Goal: Information Seeking & Learning: Learn about a topic

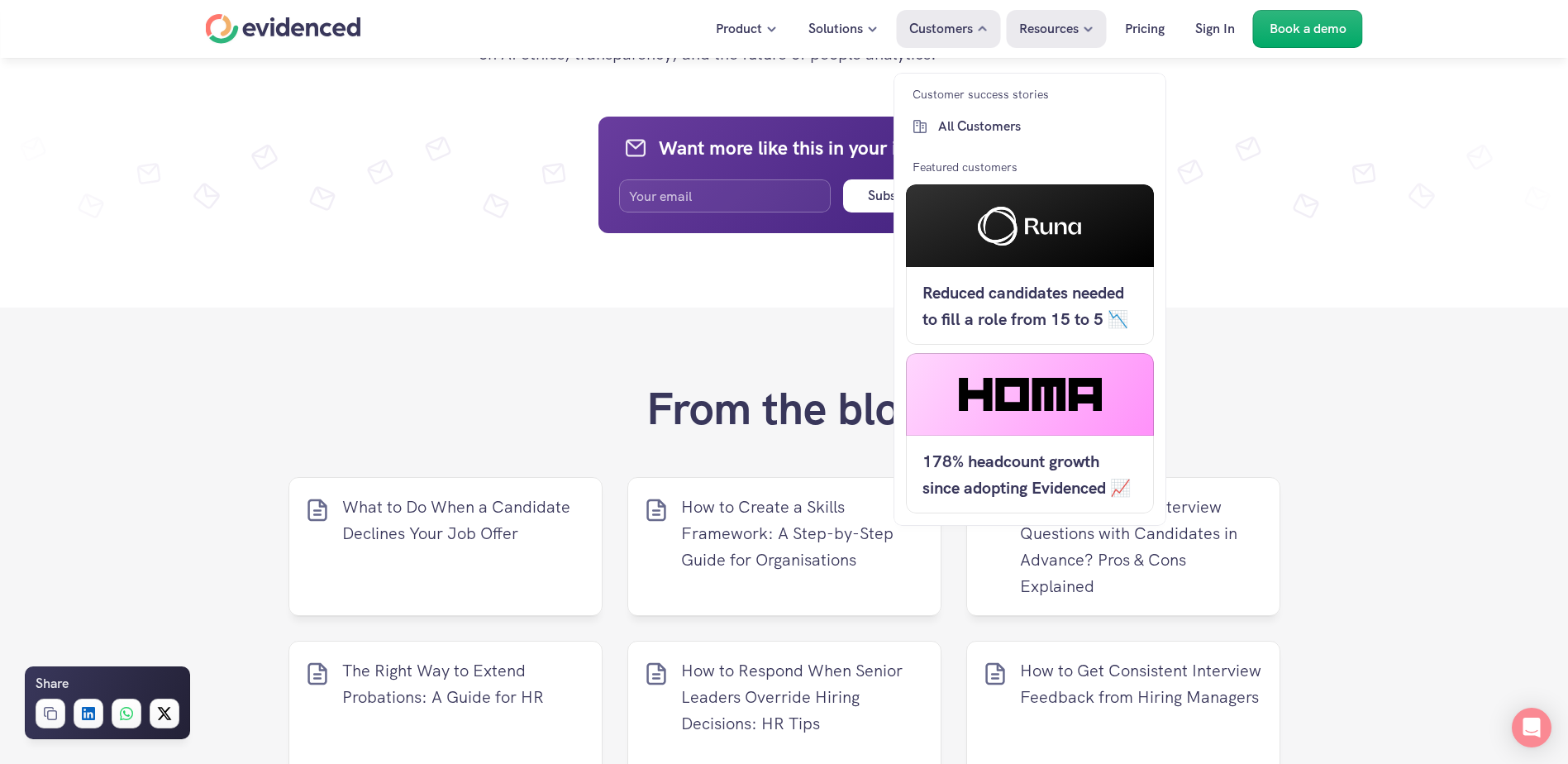
scroll to position [2919, 0]
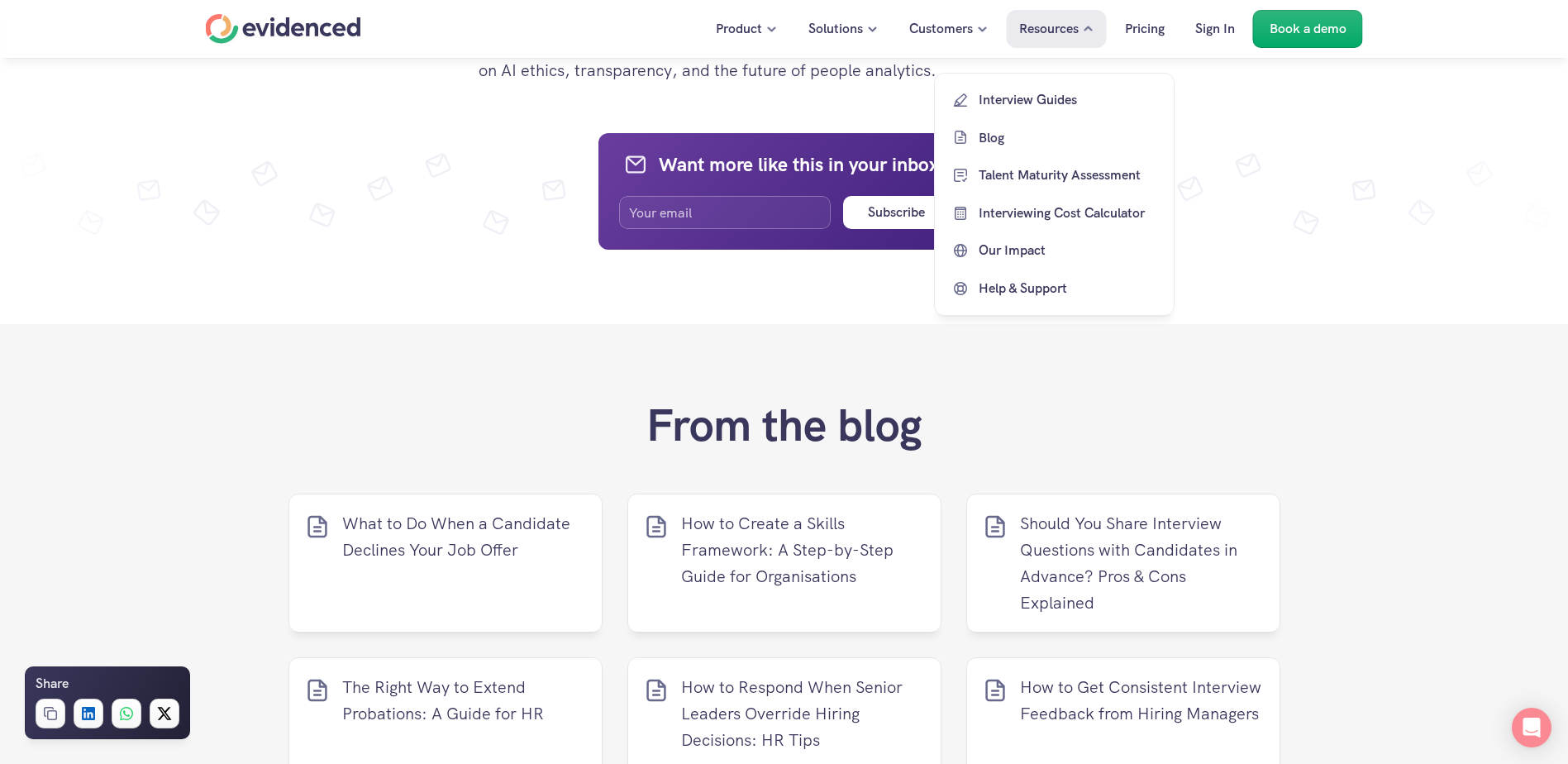
drag, startPoint x: 479, startPoint y: 302, endPoint x: 1046, endPoint y: 56, distance: 618.1
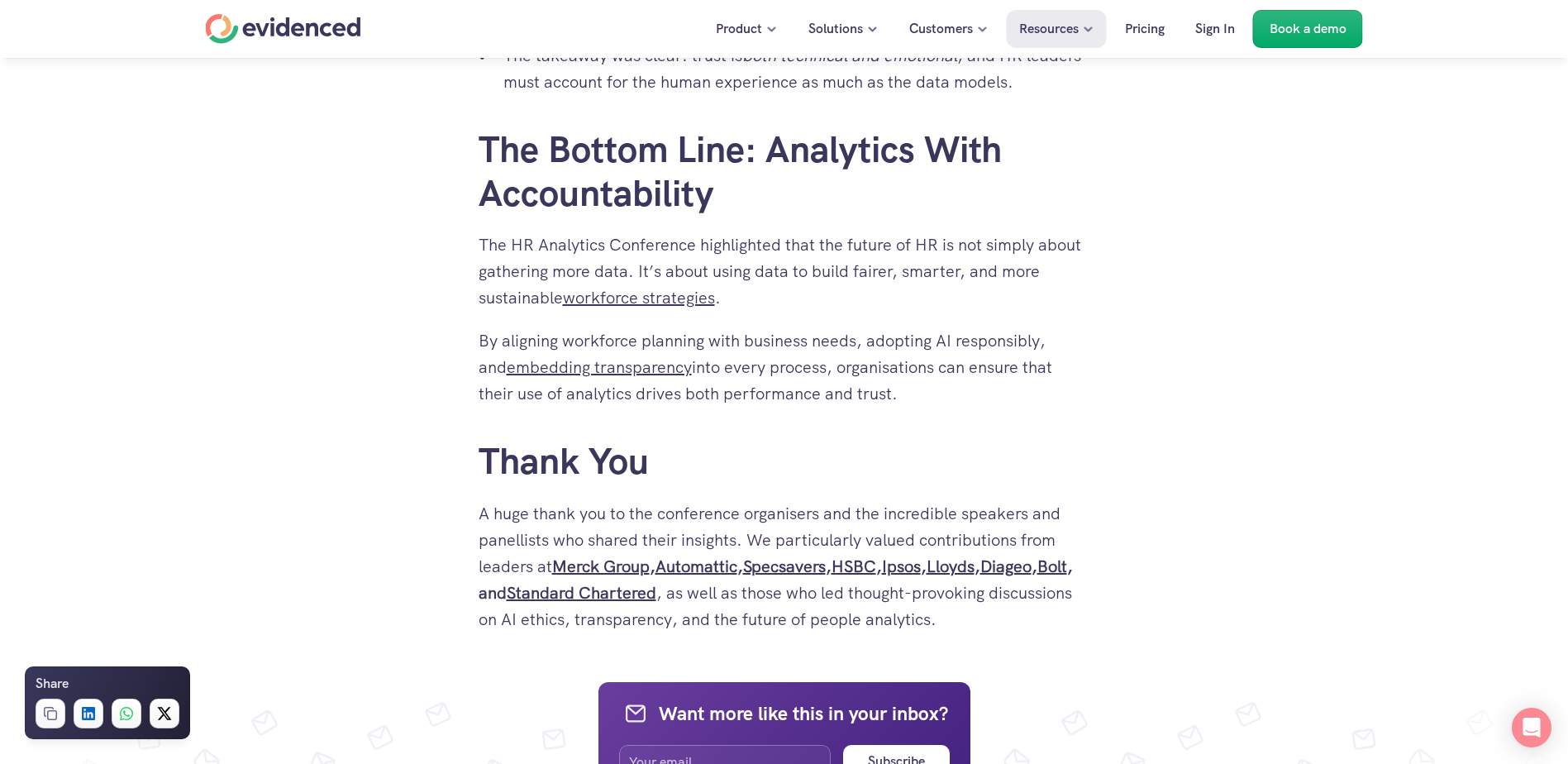
scroll to position [2380, 0]
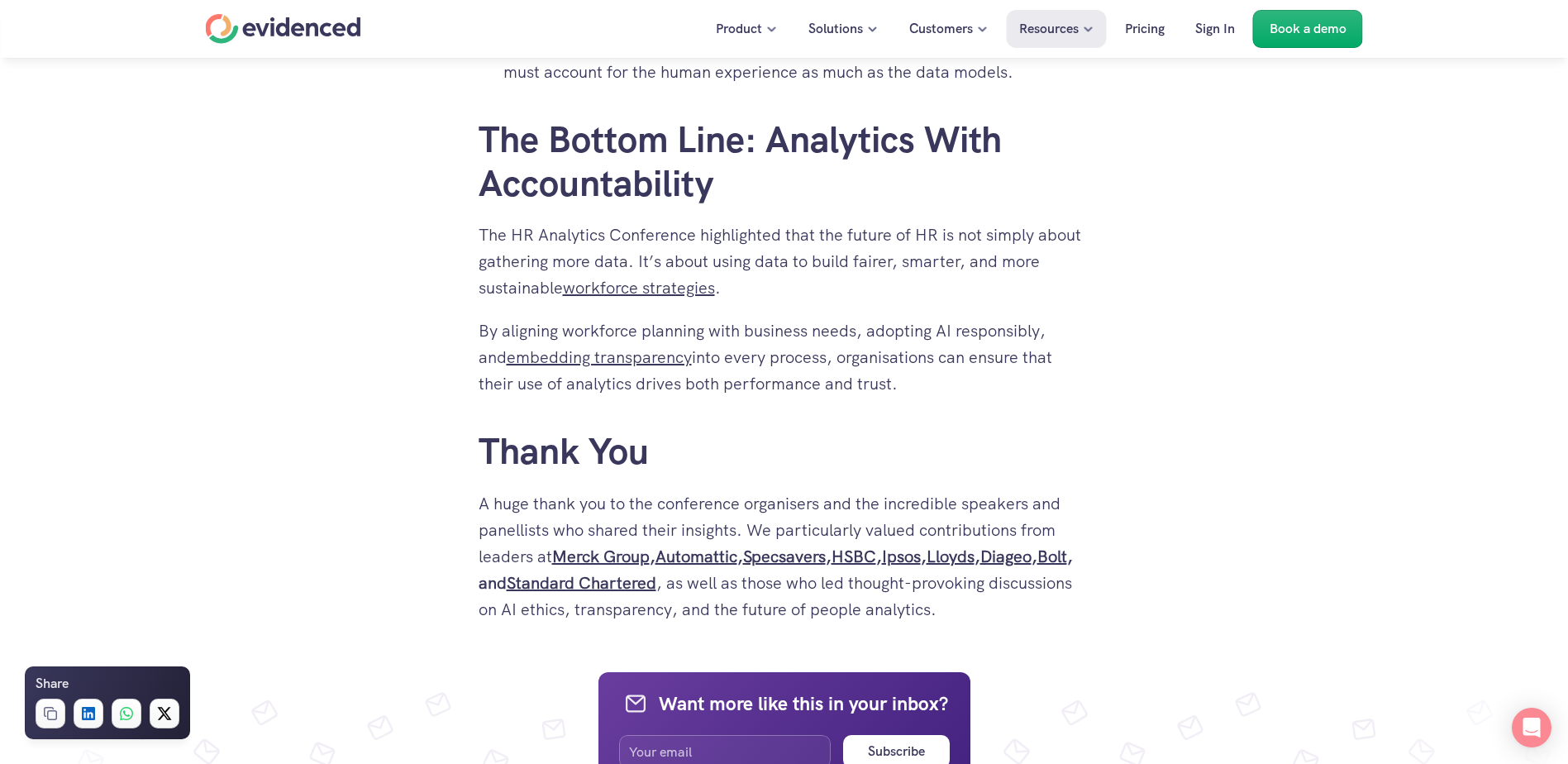
click at [1029, 580] on p "A huge thank you to the conference organisers and the incredible speakers and p…" at bounding box center [784, 556] width 611 height 132
drag, startPoint x: 1027, startPoint y: 583, endPoint x: 462, endPoint y: 71, distance: 762.5
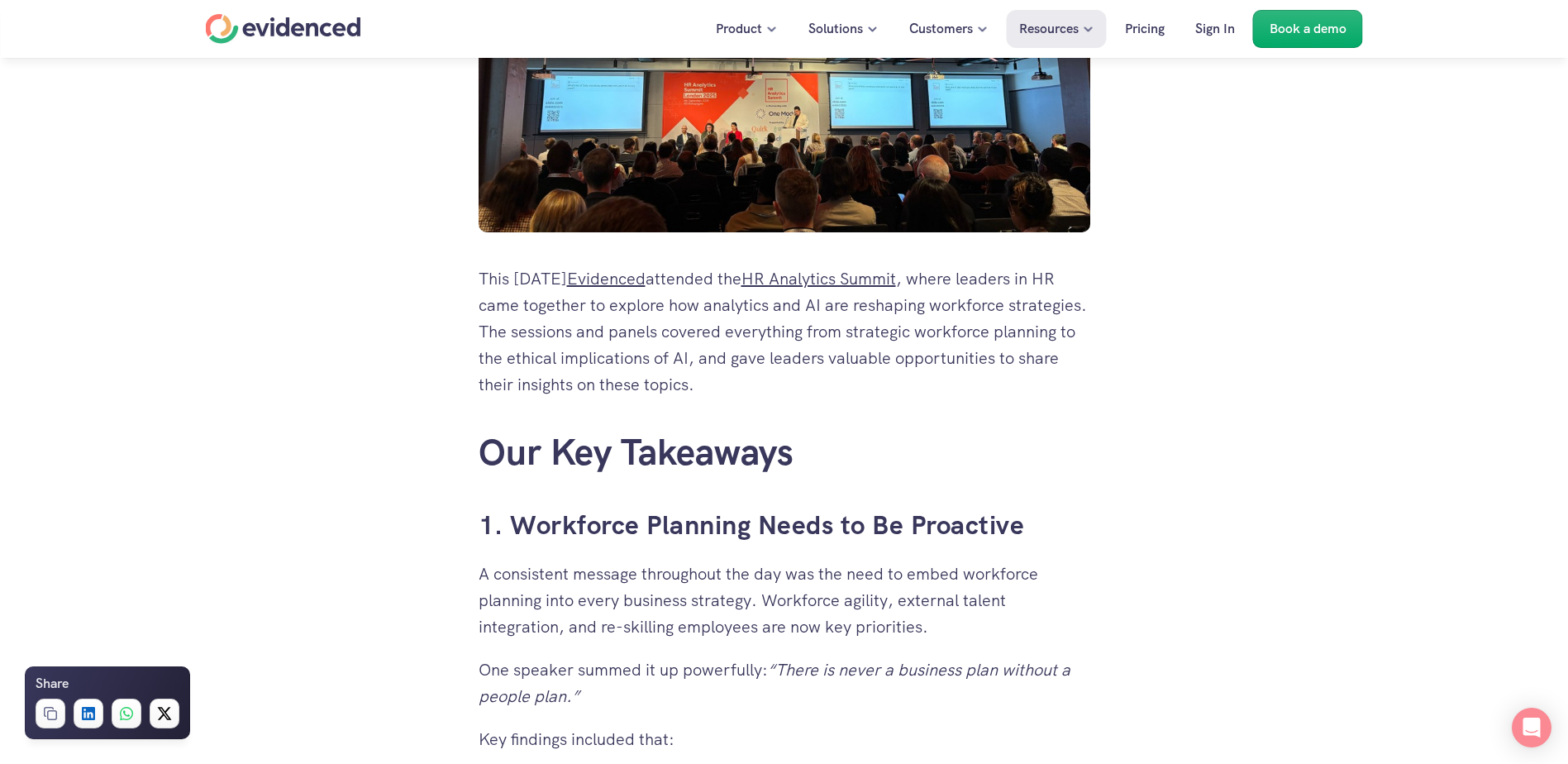
scroll to position [580, 0]
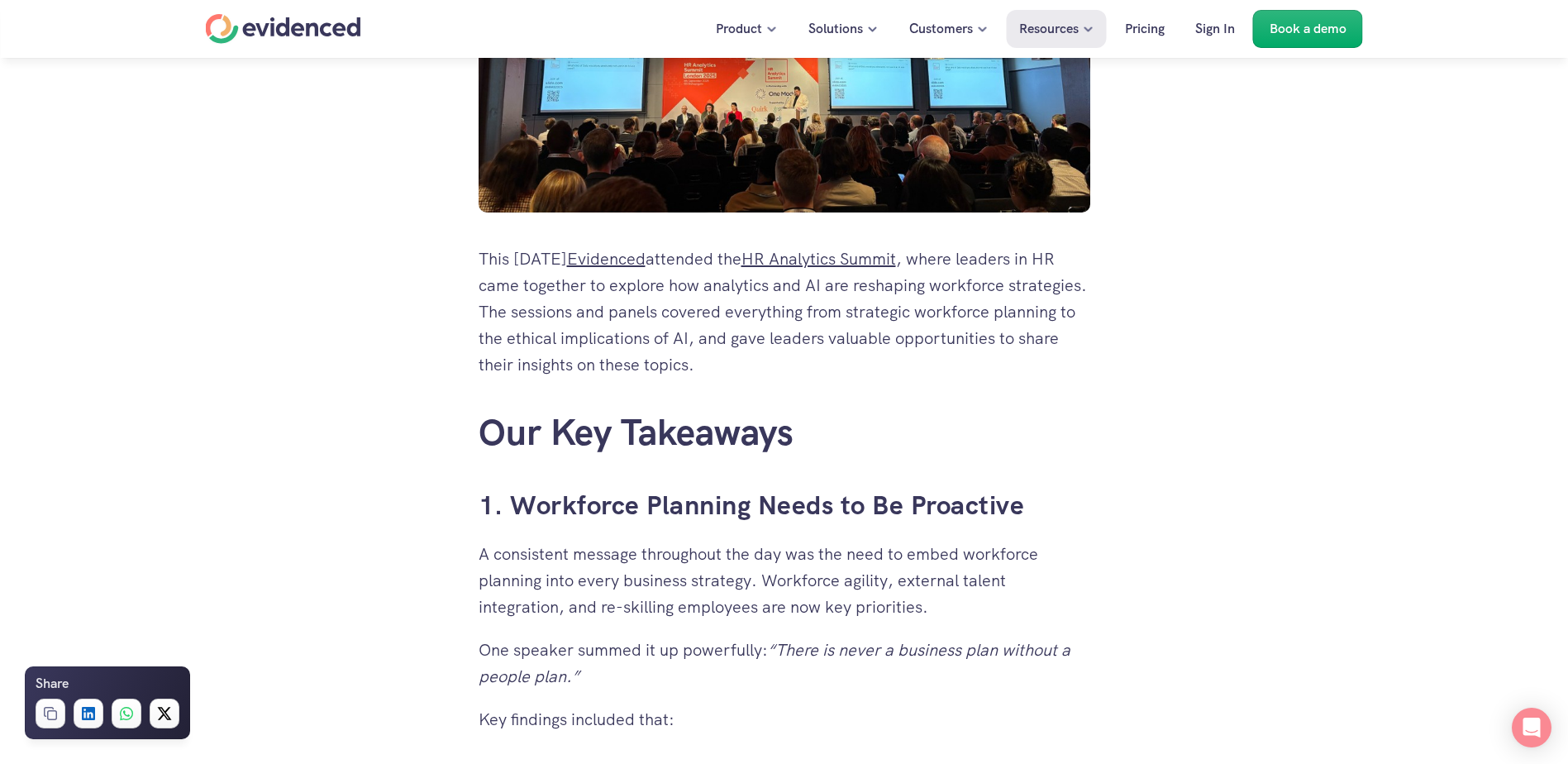
click at [493, 263] on p "This [DATE] Evidenced attended the HR Analytics Summit , where leaders in HR ca…" at bounding box center [784, 311] width 611 height 132
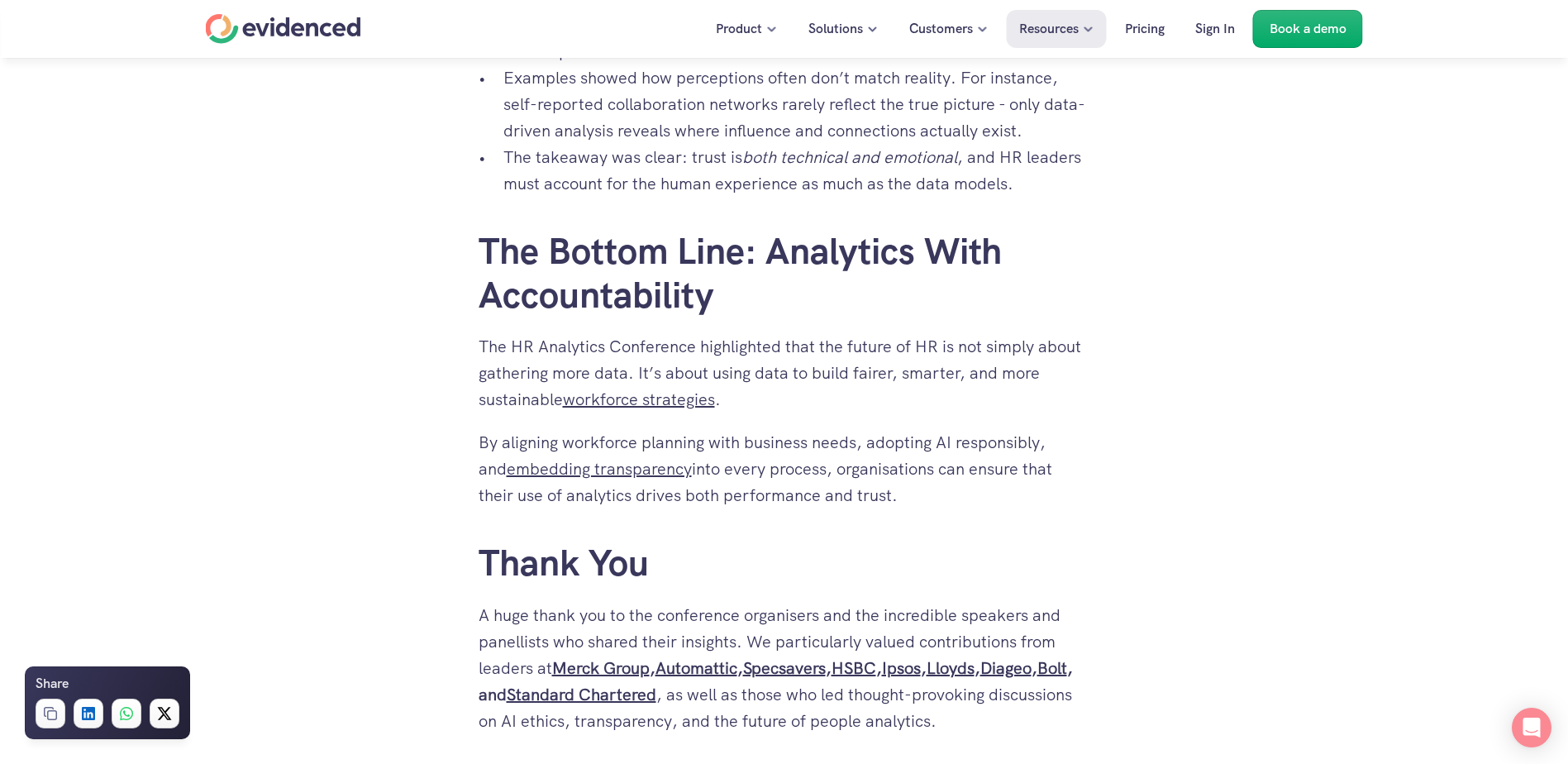
scroll to position [2308, 0]
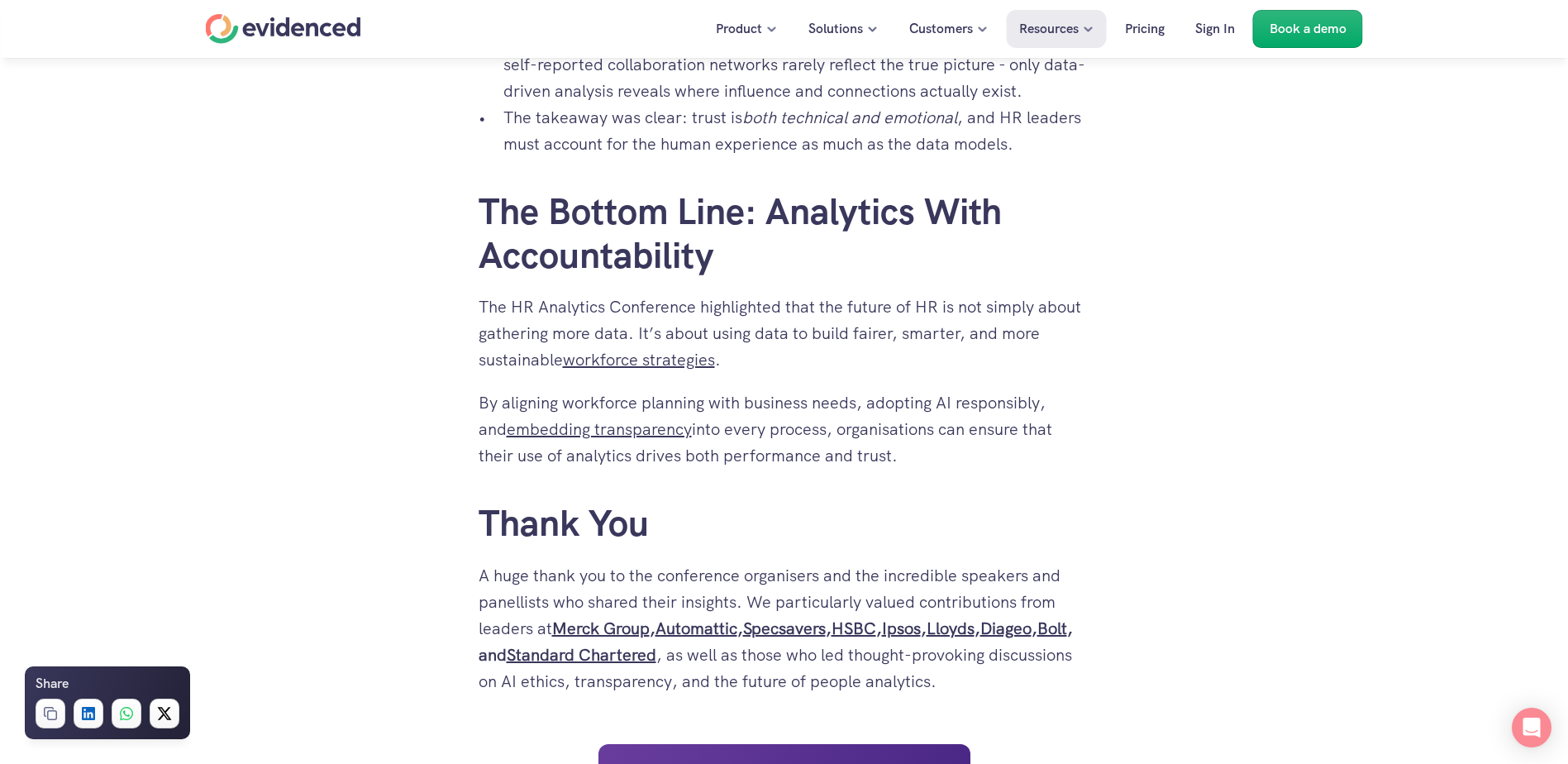
drag, startPoint x: 479, startPoint y: 254, endPoint x: 1076, endPoint y: 663, distance: 723.7
copy div "Lore Ipsumdolo 6409 Sitametco adipisci eli SE Doeiusmod Tempor , incid utlabor …"
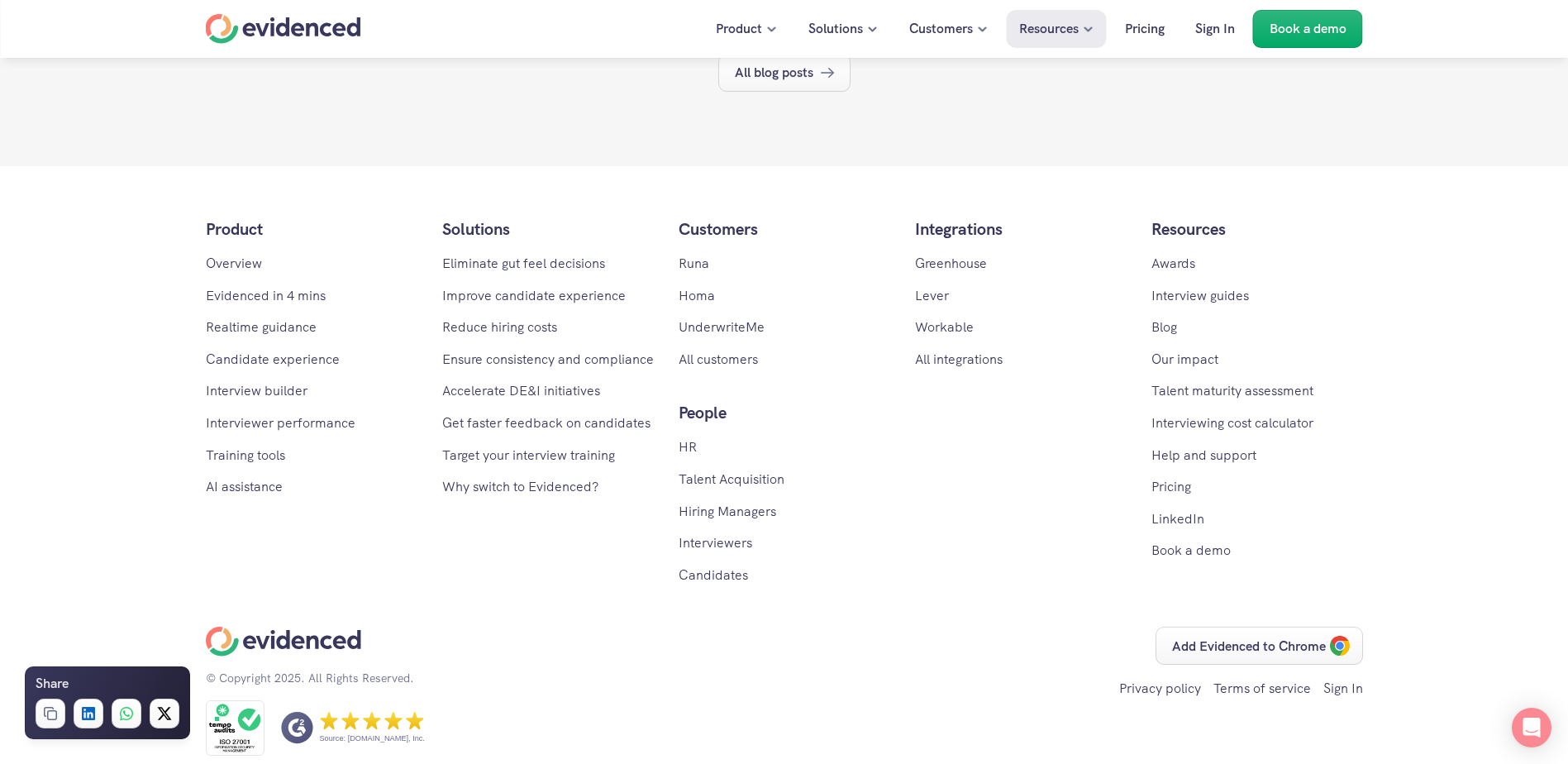
scroll to position [3640, 0]
